Goal: Task Accomplishment & Management: Use online tool/utility

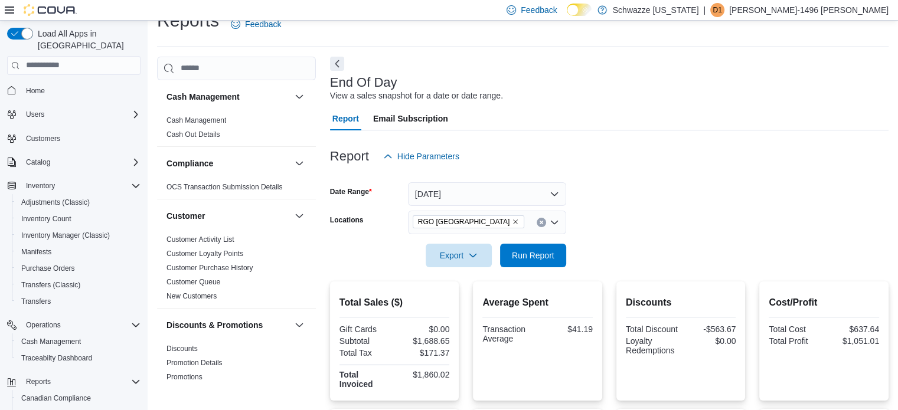
scroll to position [767, 0]
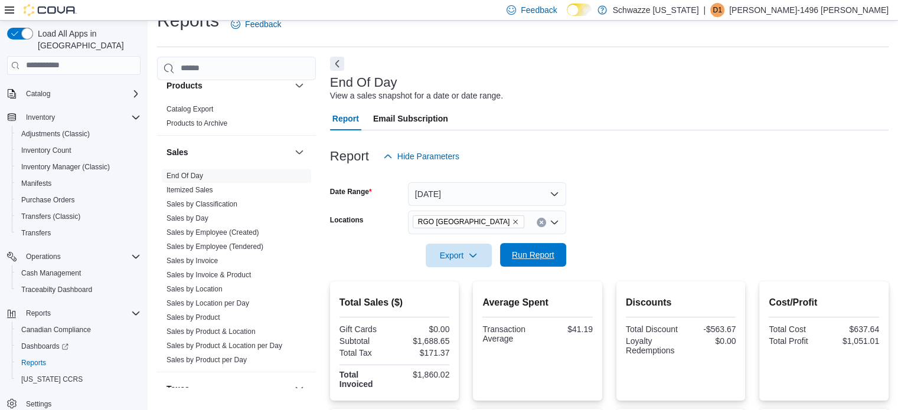
click at [543, 257] on span "Run Report" at bounding box center [533, 255] width 43 height 12
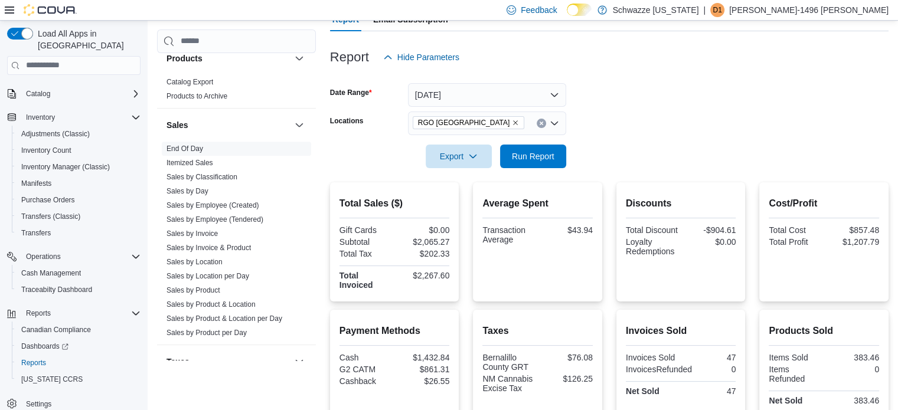
scroll to position [139, 0]
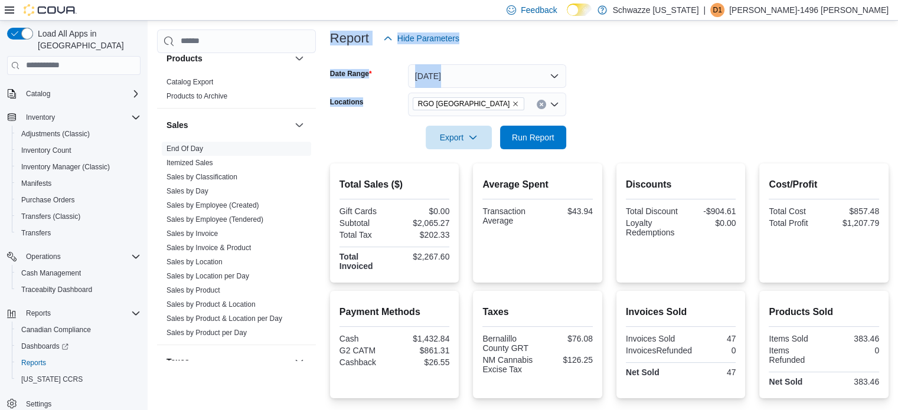
click at [294, 271] on html "Feedback Dark Mode Schwazze New Mexico | D1 Danny-1496 Moreno Load All Apps in …" at bounding box center [449, 66] width 898 height 410
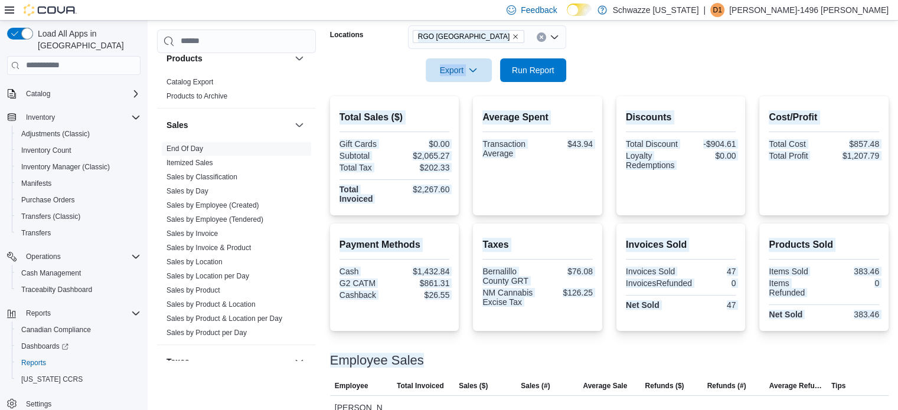
scroll to position [194, 0]
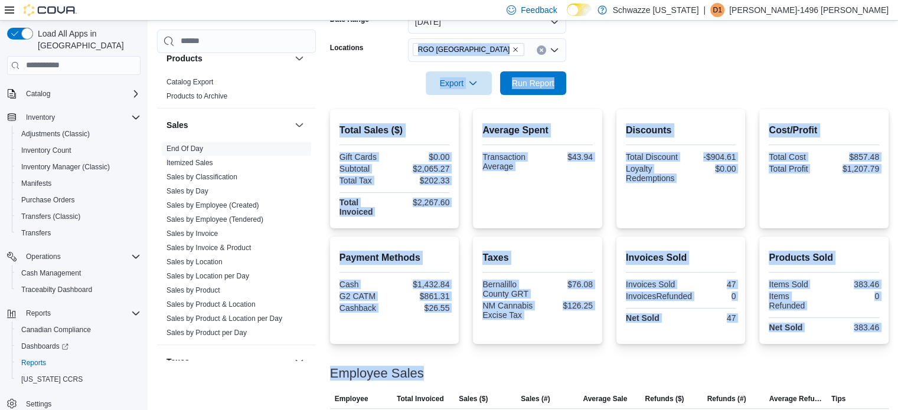
click at [326, 92] on div "Cash Management Cash Management Cash Out Details Compliance OCS Transaction Sub…" at bounding box center [522, 313] width 731 height 858
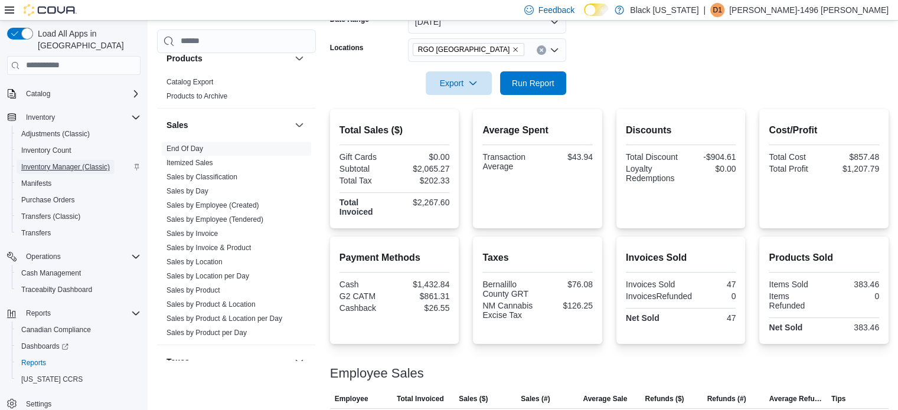
click at [45, 162] on span "Inventory Manager (Classic)" at bounding box center [65, 166] width 89 height 9
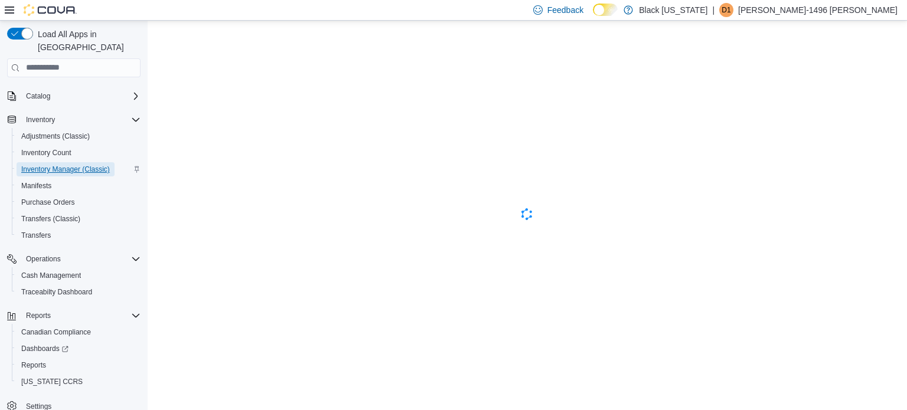
click at [45, 165] on span "Inventory Manager (Classic)" at bounding box center [65, 169] width 89 height 9
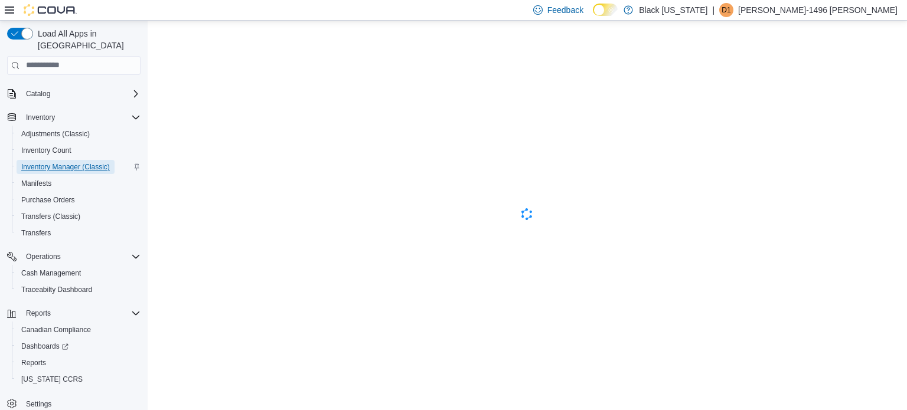
click at [45, 162] on span "Inventory Manager (Classic)" at bounding box center [65, 166] width 89 height 9
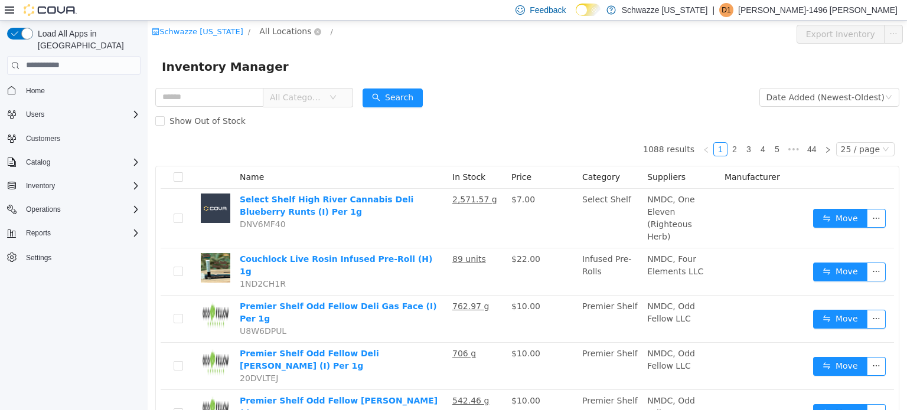
click at [280, 31] on span "All Locations" at bounding box center [285, 30] width 52 height 13
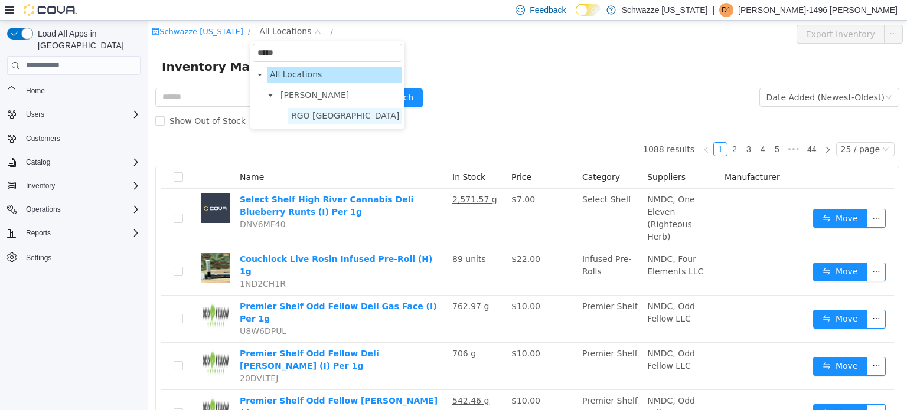
type input "*****"
click at [320, 121] on span "RGO [GEOGRAPHIC_DATA]" at bounding box center [345, 115] width 114 height 16
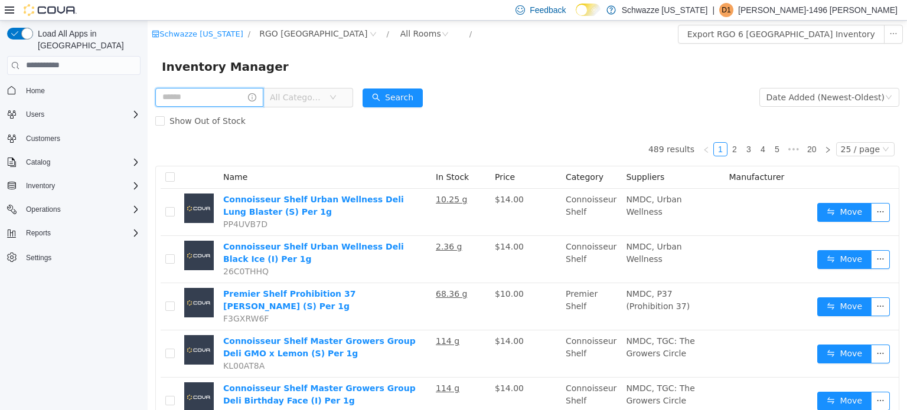
click at [231, 97] on input "text" at bounding box center [209, 96] width 108 height 19
type input "*******"
click at [394, 92] on button "Search" at bounding box center [404, 97] width 60 height 19
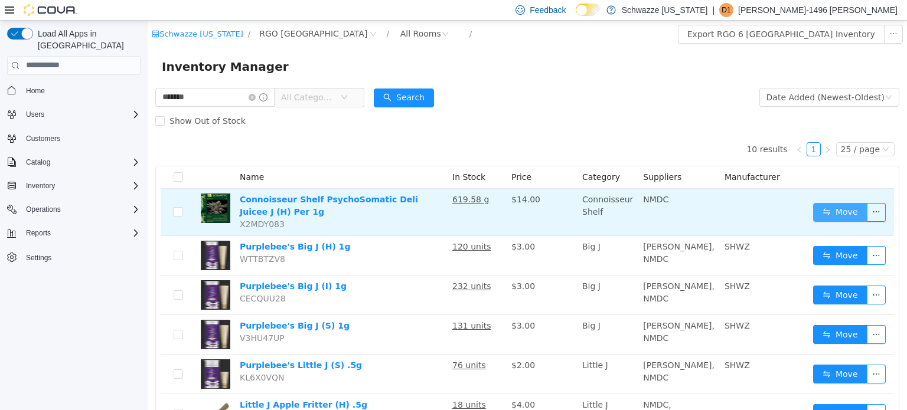
click at [829, 205] on button "Move" at bounding box center [840, 211] width 54 height 19
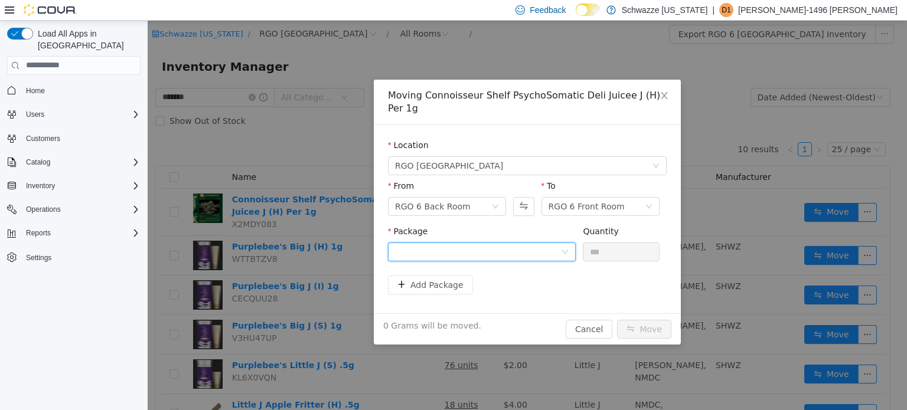
click at [427, 253] on div at bounding box center [478, 252] width 166 height 18
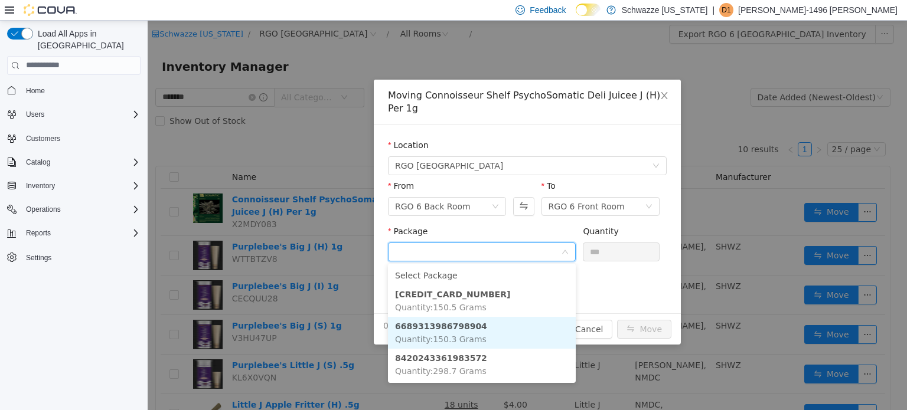
click at [459, 332] on li "6689313986798904 Quantity : 150.3 Grams" at bounding box center [482, 332] width 188 height 32
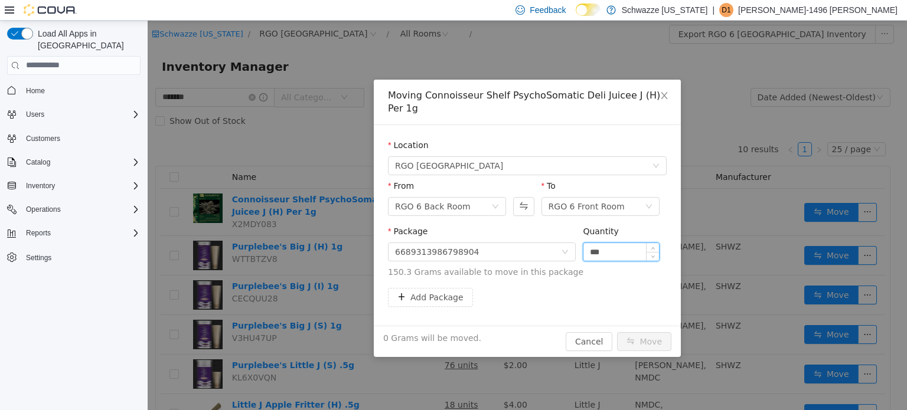
click at [593, 249] on input "***" at bounding box center [621, 252] width 76 height 18
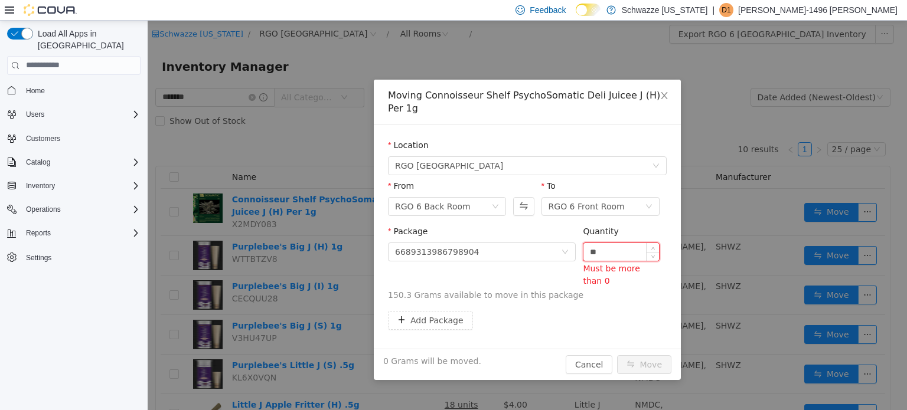
type input "*"
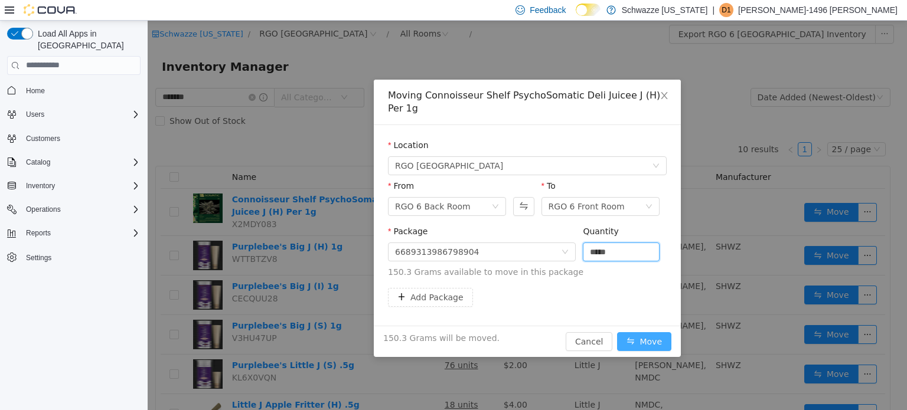
type input "*****"
click at [642, 344] on button "Move" at bounding box center [644, 341] width 54 height 19
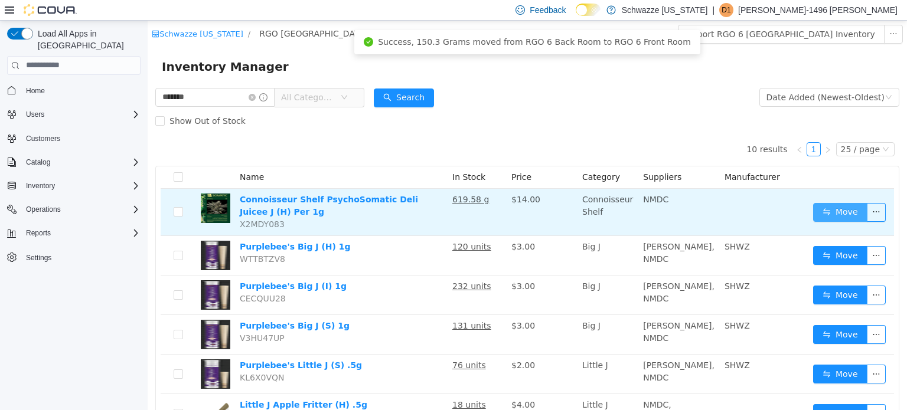
click at [833, 211] on button "Move" at bounding box center [840, 211] width 54 height 19
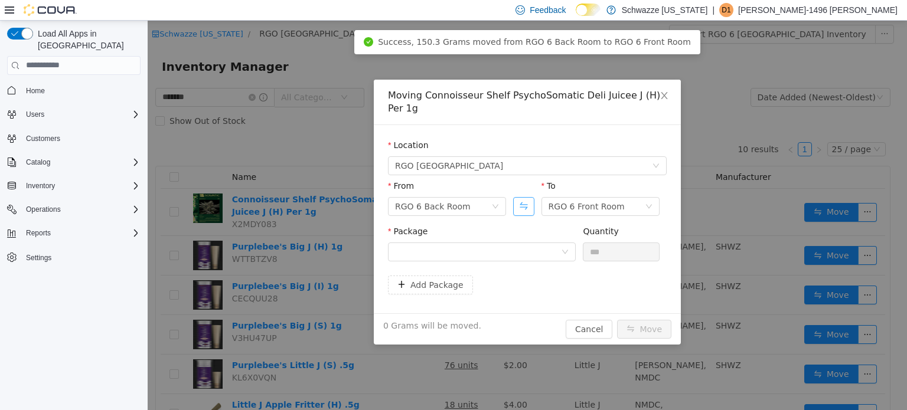
click at [530, 206] on button "Swap" at bounding box center [523, 206] width 21 height 19
click at [447, 210] on div "RGO 6 Front Room" at bounding box center [433, 206] width 76 height 18
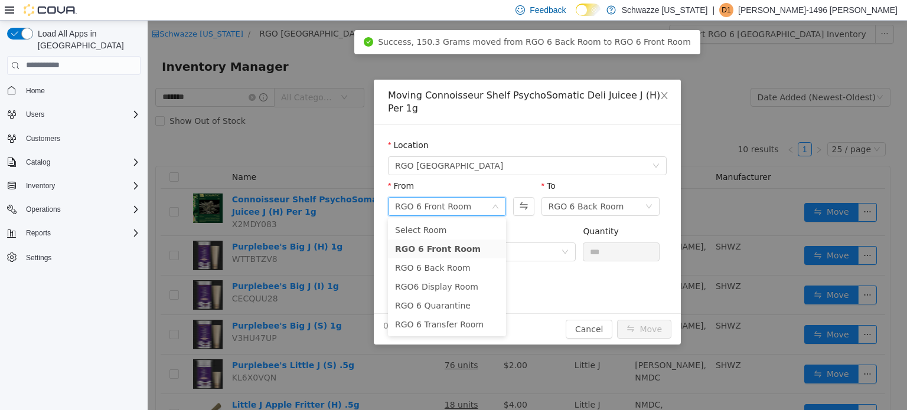
click at [523, 222] on div "From RGO 6 Front Room To RGO 6 Back Room" at bounding box center [527, 201] width 279 height 45
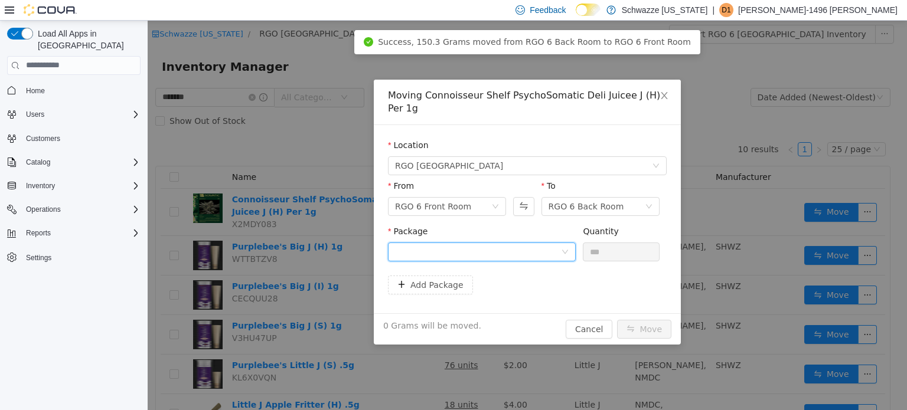
click at [528, 254] on div at bounding box center [478, 252] width 166 height 18
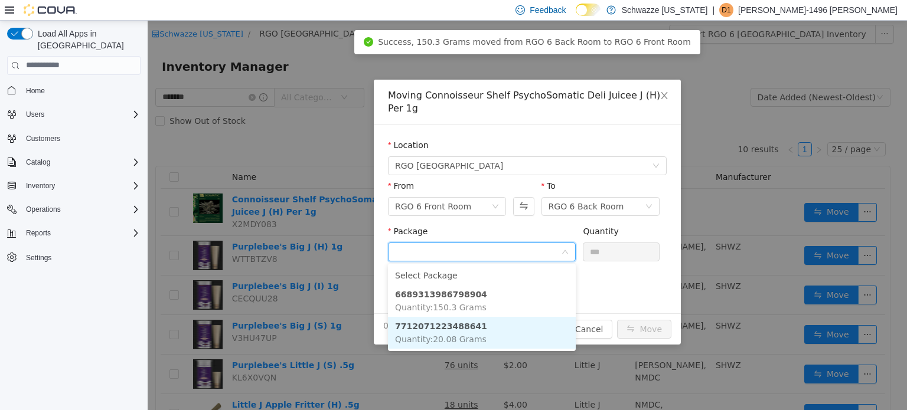
click at [479, 338] on li "7712071223488641 Quantity : 20.08 Grams" at bounding box center [482, 332] width 188 height 32
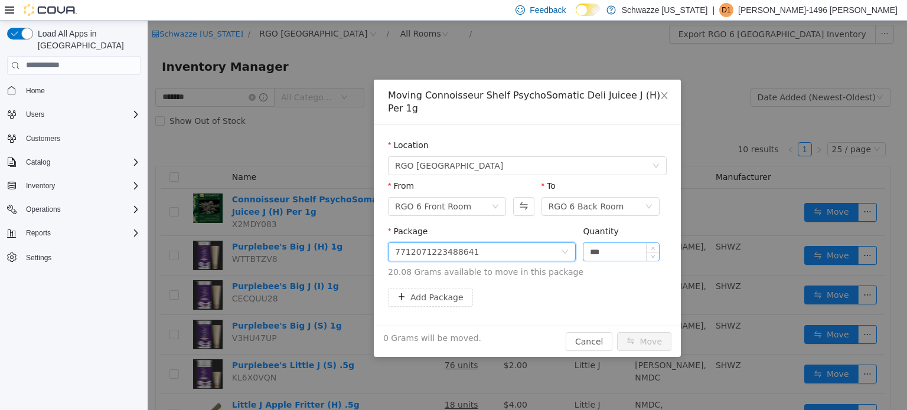
click at [609, 251] on input "***" at bounding box center [621, 252] width 76 height 18
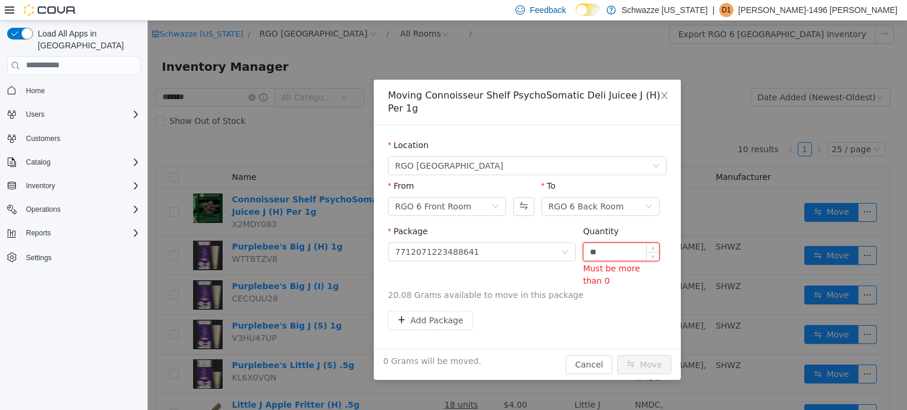
type input "*"
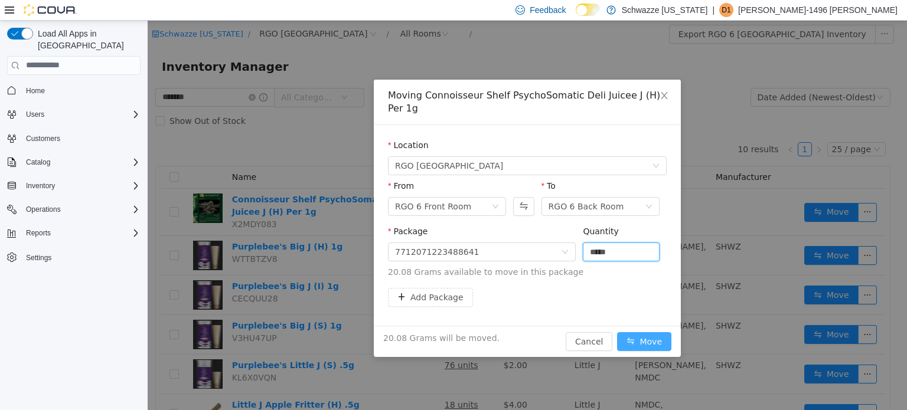
type input "*****"
click at [647, 340] on button "Move" at bounding box center [644, 341] width 54 height 19
